Goal: Transaction & Acquisition: Book appointment/travel/reservation

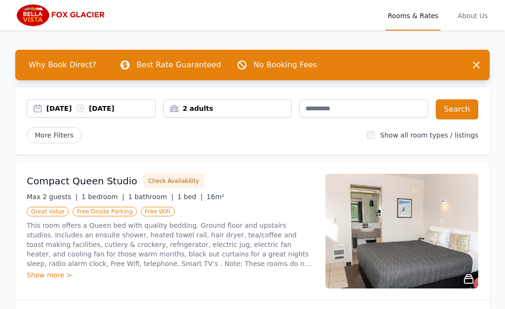
click at [62, 107] on div "[DATE] [DATE]" at bounding box center [100, 108] width 109 height 10
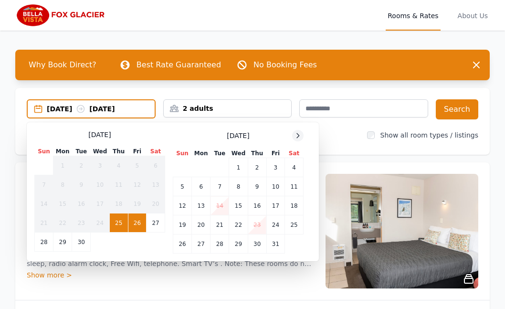
click at [297, 136] on icon at bounding box center [298, 136] width 8 height 8
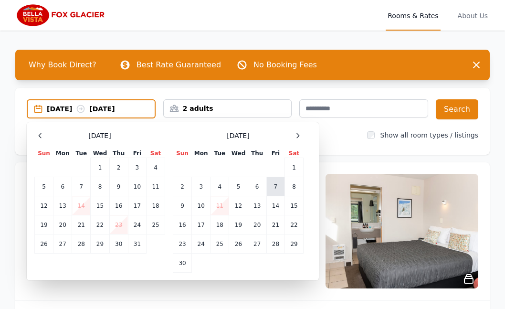
click at [276, 186] on td "7" at bounding box center [275, 186] width 18 height 19
click at [293, 186] on td "8" at bounding box center [294, 186] width 19 height 19
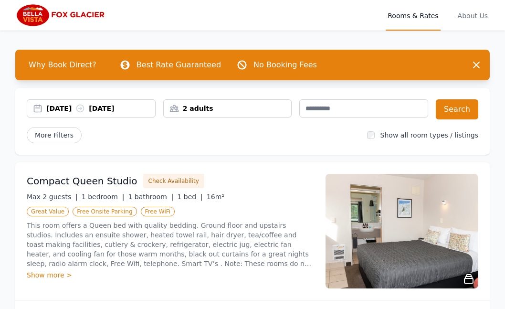
click at [173, 106] on div "2 adults" at bounding box center [228, 108] width 128 height 10
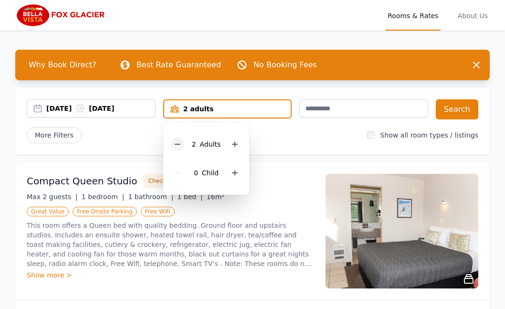
click at [177, 143] on icon at bounding box center [178, 144] width 8 height 8
click at [455, 105] on button "Search" at bounding box center [456, 109] width 42 height 20
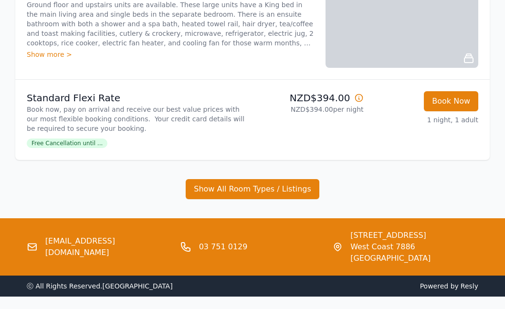
scroll to position [1171, 0]
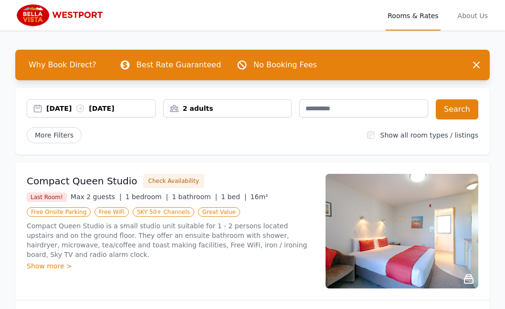
click at [84, 103] on div "[DATE] [DATE]" at bounding box center [91, 108] width 129 height 18
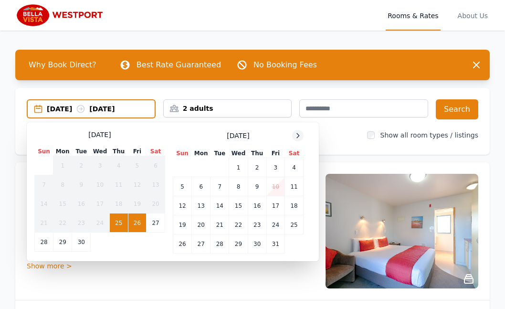
click at [296, 136] on icon at bounding box center [298, 136] width 8 height 8
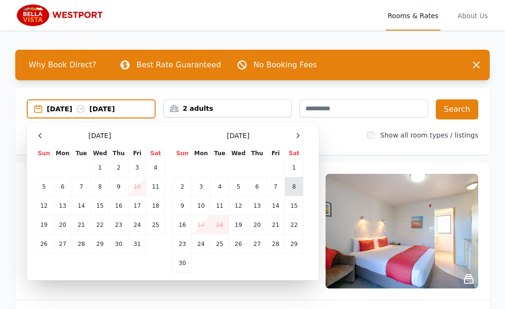
click at [294, 187] on td "8" at bounding box center [294, 186] width 19 height 19
click at [182, 204] on td "9" at bounding box center [182, 205] width 19 height 19
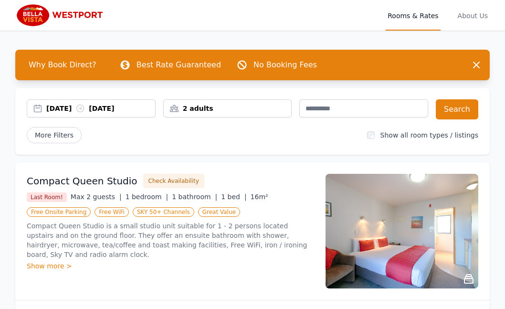
click at [174, 107] on div "2 adults" at bounding box center [228, 108] width 128 height 10
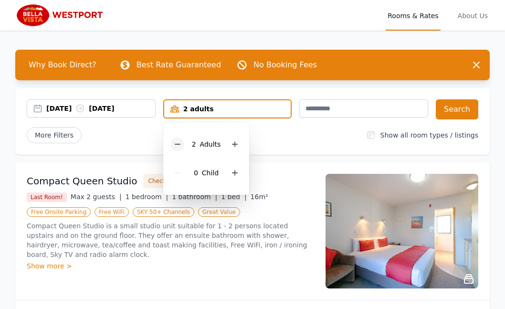
click at [177, 144] on icon at bounding box center [178, 144] width 8 height 8
click at [459, 109] on button "Search" at bounding box center [456, 109] width 42 height 20
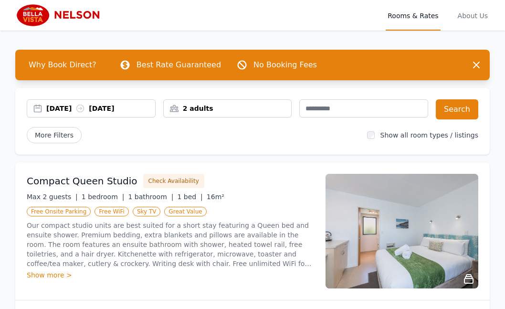
click at [73, 109] on div "[DATE] [DATE]" at bounding box center [100, 108] width 109 height 10
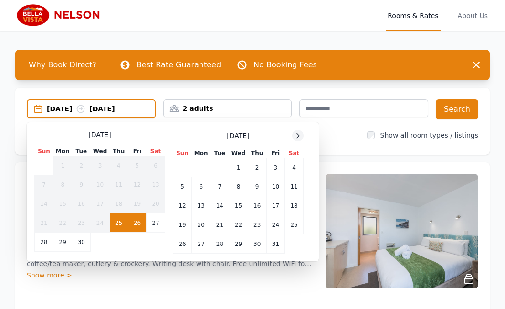
click at [298, 137] on icon at bounding box center [298, 136] width 8 height 8
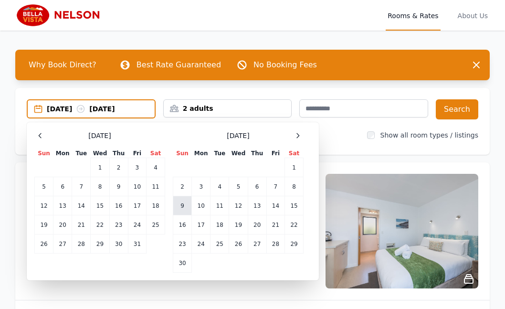
click at [182, 205] on td "9" at bounding box center [182, 205] width 19 height 19
click at [220, 205] on td "11" at bounding box center [219, 205] width 19 height 19
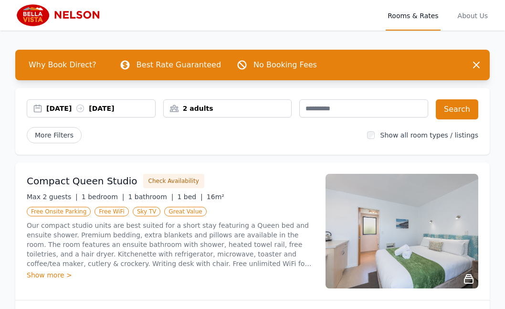
click at [178, 106] on div "2 adults" at bounding box center [228, 108] width 128 height 10
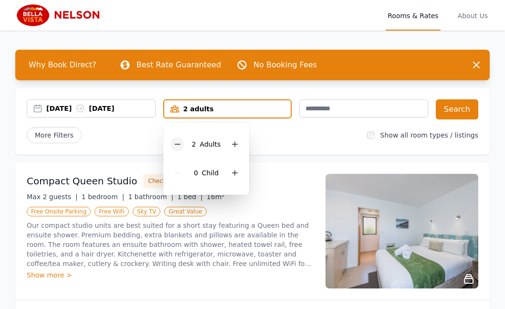
click at [179, 143] on icon at bounding box center [178, 144] width 8 height 8
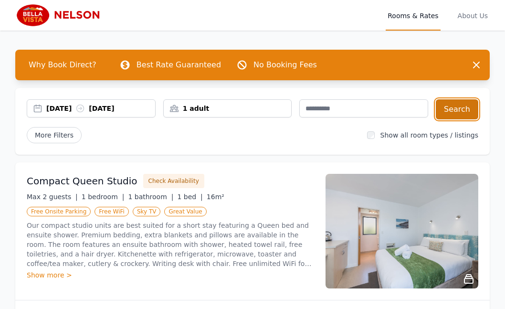
click at [460, 107] on button "Search" at bounding box center [456, 109] width 42 height 20
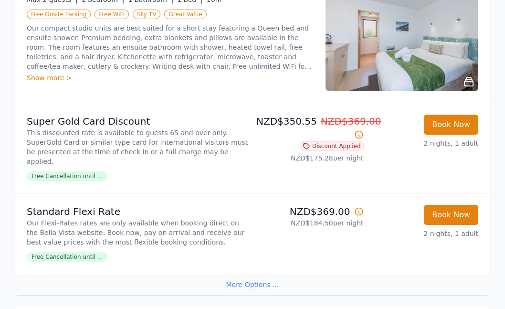
scroll to position [204, 0]
